Goal: Go to known website: Go to known website

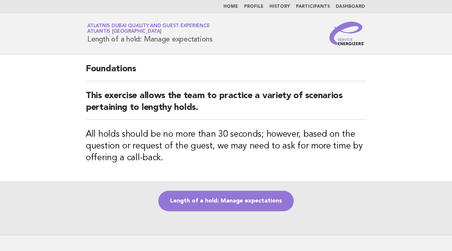
click at [233, 8] on link "Home" at bounding box center [230, 6] width 15 height 4
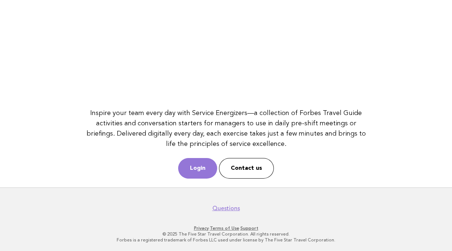
scroll to position [113, 0]
click at [194, 168] on link "Login" at bounding box center [197, 168] width 39 height 21
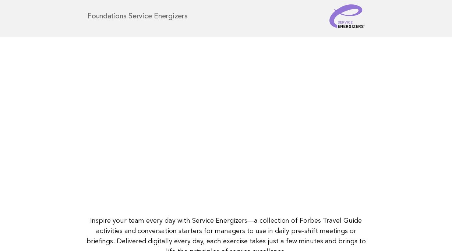
scroll to position [2, 0]
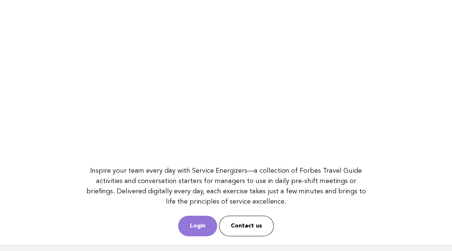
scroll to position [113, 0]
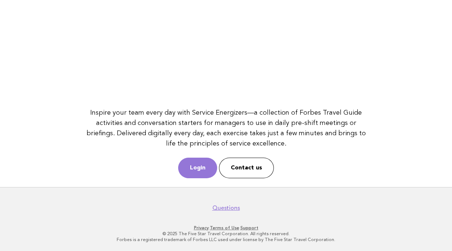
click at [207, 181] on div "Inspire your team every day with Service Energizers—a collection of Forbes Trav…" at bounding box center [226, 58] width 298 height 258
click at [205, 168] on link "Login" at bounding box center [197, 168] width 39 height 21
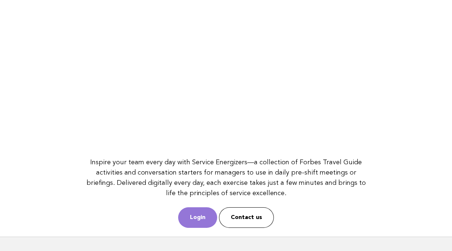
scroll to position [0, 0]
